Goal: Find specific page/section: Find specific page/section

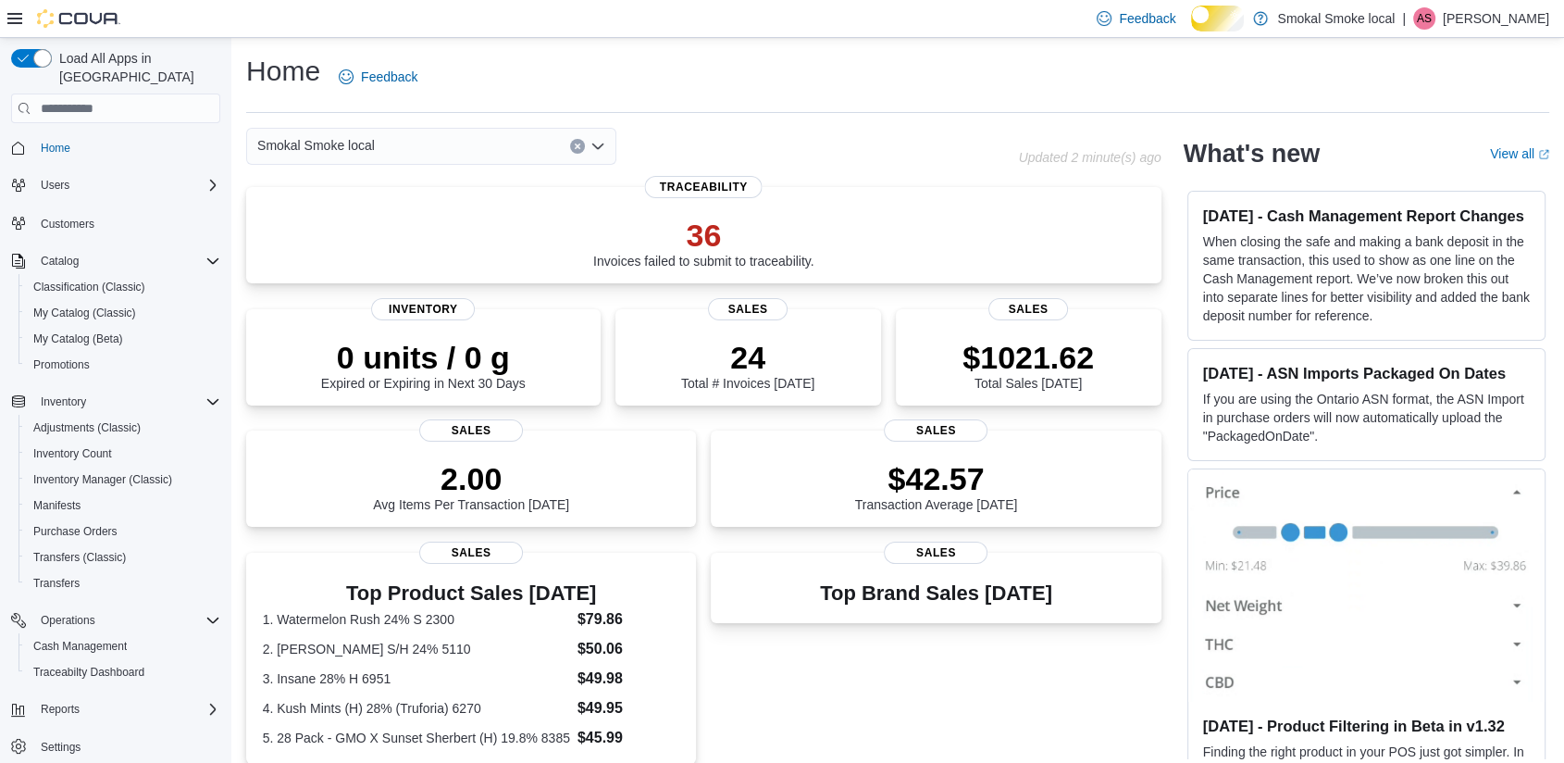
click at [428, 159] on div "Smokal Smoke local" at bounding box center [431, 146] width 370 height 37
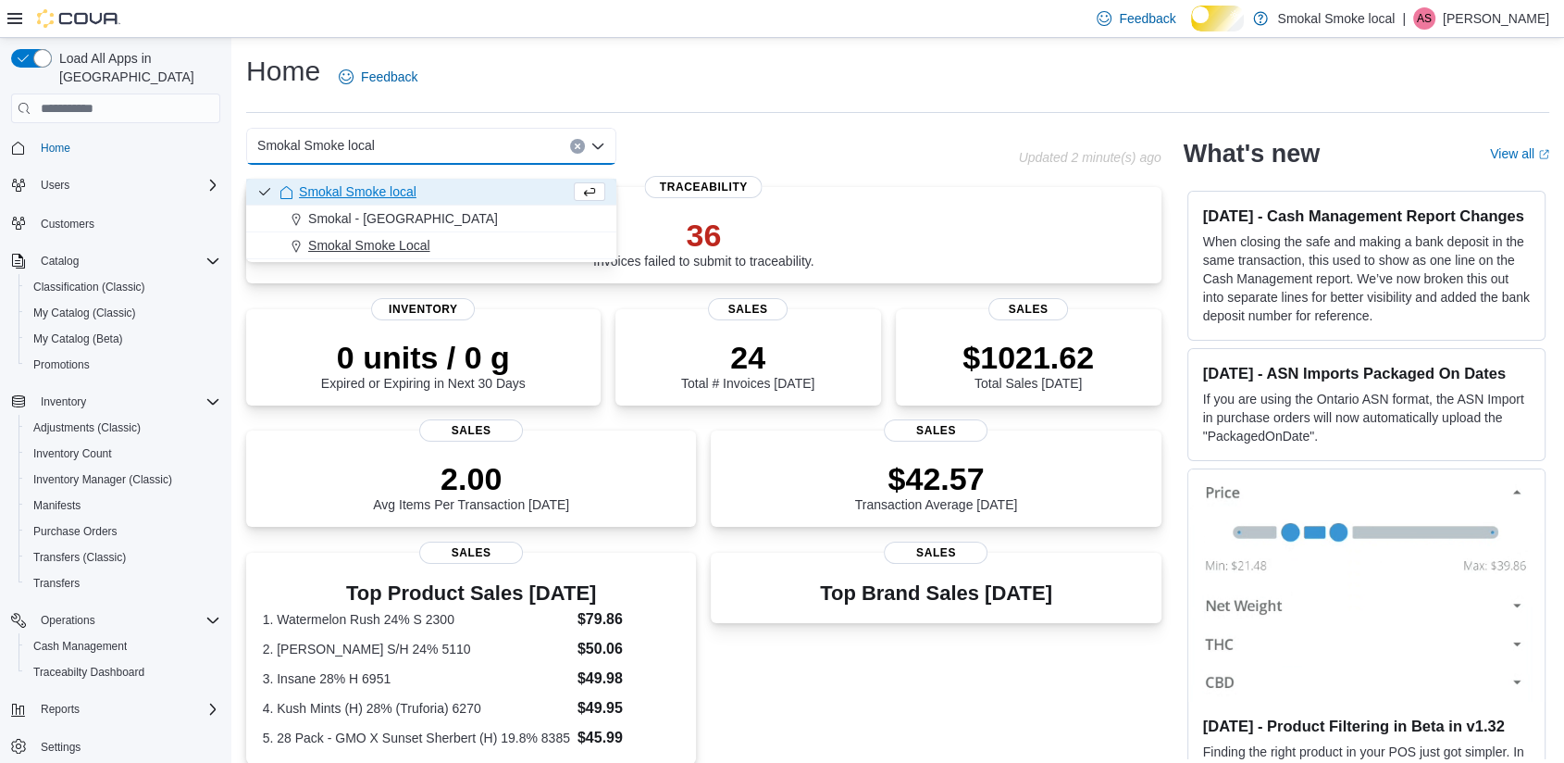
click at [430, 247] on span "Smokal Smoke Local" at bounding box center [369, 245] width 122 height 19
